Goal: Find specific page/section

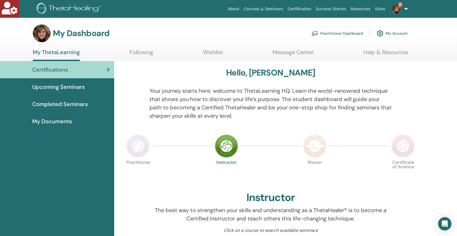
click at [341, 33] on link "Practitioner Dashboard" at bounding box center [338, 33] width 52 height 12
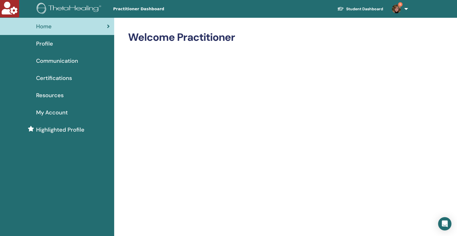
click at [366, 8] on link "Student Dashboard" at bounding box center [360, 9] width 55 height 10
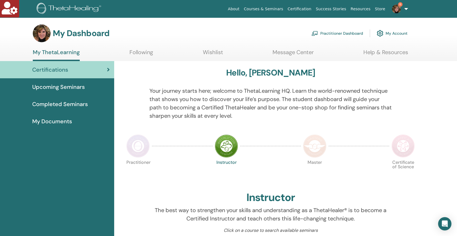
click at [76, 107] on span "Completed Seminars" at bounding box center [60, 104] width 56 height 8
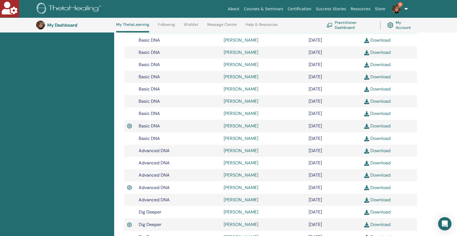
scroll to position [177, 0]
